Goal: Task Accomplishment & Management: Manage account settings

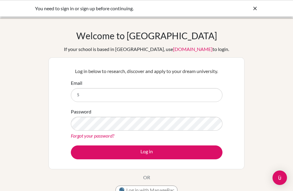
type input "[EMAIL_ADDRESS][DOMAIN_NAME]"
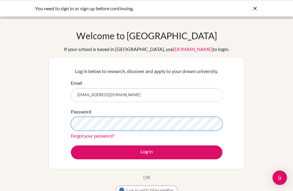
click at [71, 145] on button "Log in" at bounding box center [147, 152] width 152 height 14
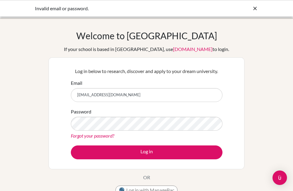
click at [96, 138] on link "Forgot your password?" at bounding box center [92, 136] width 43 height 6
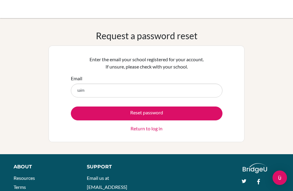
type input "[EMAIL_ADDRESS][DOMAIN_NAME]"
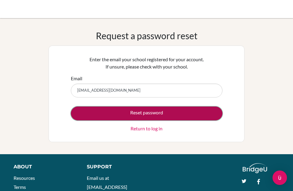
click at [134, 114] on button "Reset password" at bounding box center [147, 113] width 152 height 14
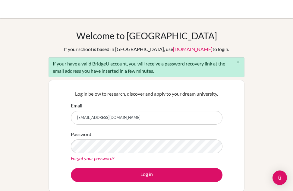
drag, startPoint x: 129, startPoint y: 117, endPoint x: 65, endPoint y: 119, distance: 63.9
click at [65, 119] on div "Log in below to research, discover and apply to your dream university. Email [E…" at bounding box center [147, 136] width 196 height 112
type input "[EMAIL_ADDRESS][DOMAIN_NAME]"
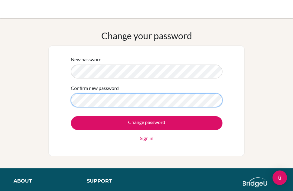
click at [71, 116] on input "Change password" at bounding box center [147, 123] width 152 height 14
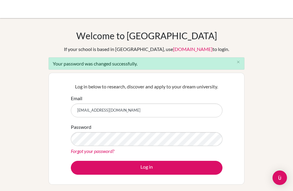
drag, startPoint x: 137, startPoint y: 108, endPoint x: 53, endPoint y: 102, distance: 84.0
click at [53, 102] on div "Log in below to research, discover and apply to your dream university. Email [E…" at bounding box center [147, 129] width 196 height 112
type input "[EMAIL_ADDRESS][DOMAIN_NAME]"
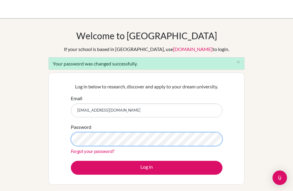
click at [36, 142] on div "Welcome to [GEOGRAPHIC_DATA] If your school is based in [GEOGRAPHIC_DATA], use …" at bounding box center [146, 136] width 293 height 212
click at [71, 161] on button "Log in" at bounding box center [147, 168] width 152 height 14
